Goal: Navigation & Orientation: Find specific page/section

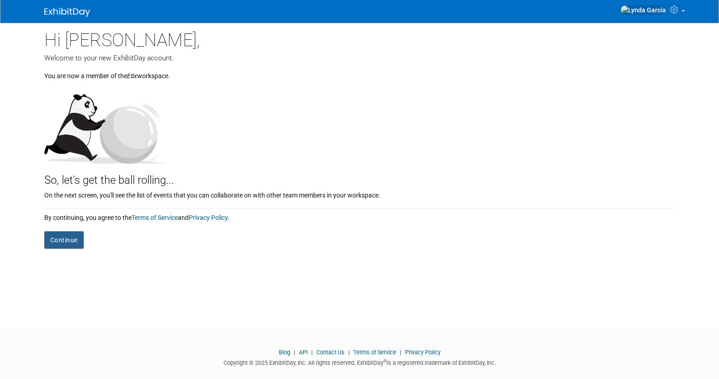
click at [75, 243] on button "Continue" at bounding box center [63, 239] width 39 height 17
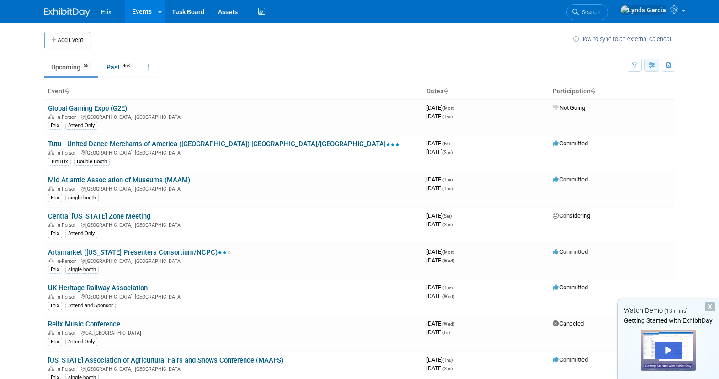
click at [653, 66] on icon "button" at bounding box center [652, 66] width 7 height 6
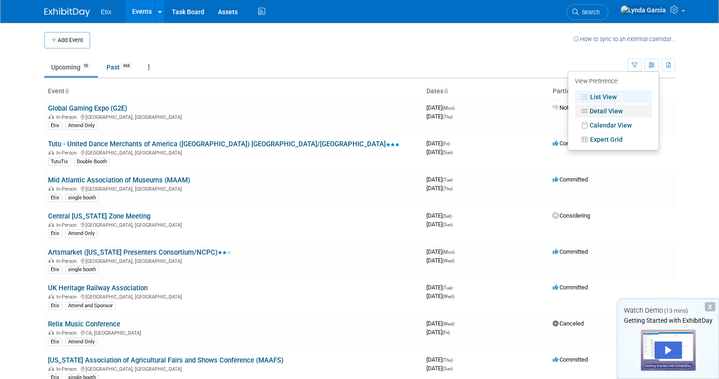
click at [617, 109] on link "Detail View" at bounding box center [613, 111] width 77 height 13
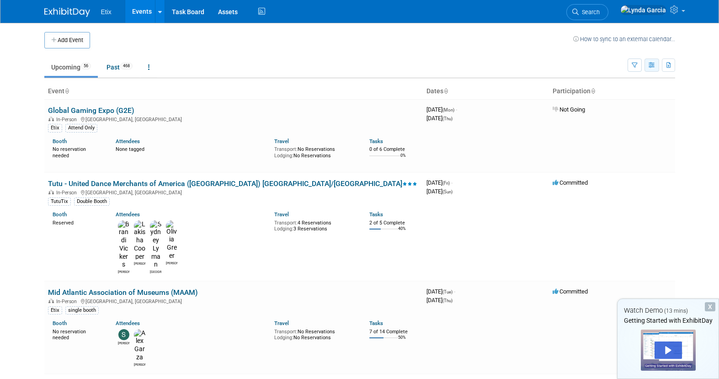
click at [651, 62] on button "button" at bounding box center [652, 65] width 15 height 13
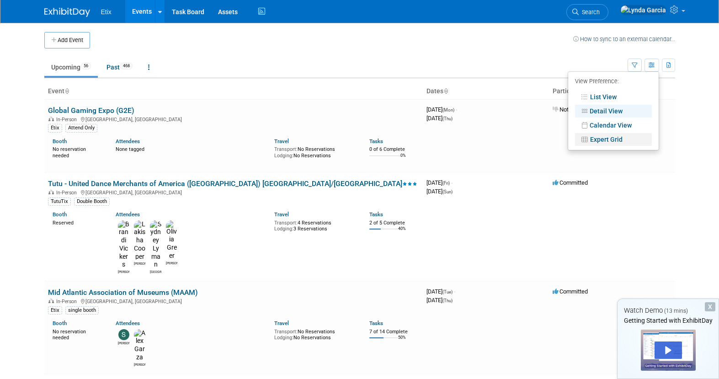
click at [607, 137] on link "Expert Grid" at bounding box center [613, 139] width 77 height 13
